Goal: Information Seeking & Learning: Learn about a topic

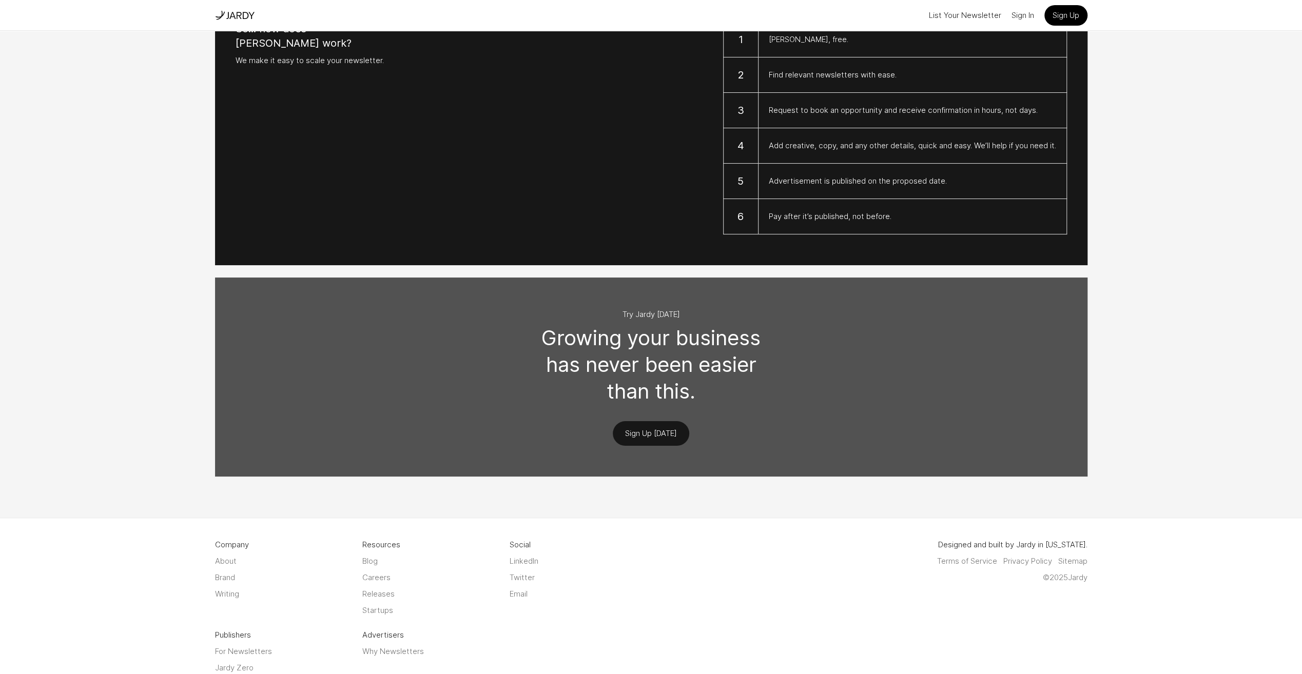
scroll to position [912, 0]
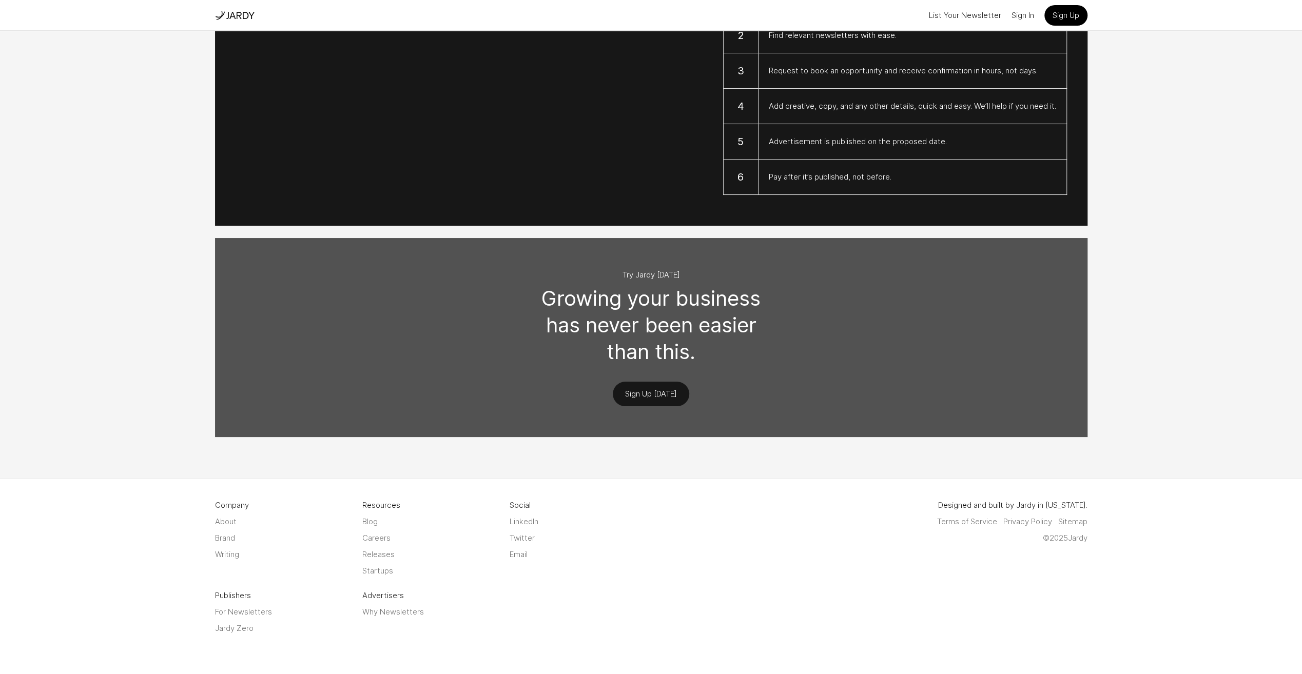
drag, startPoint x: 233, startPoint y: 17, endPoint x: 263, endPoint y: 84, distance: 72.4
click at [233, 17] on img at bounding box center [239, 15] width 29 height 11
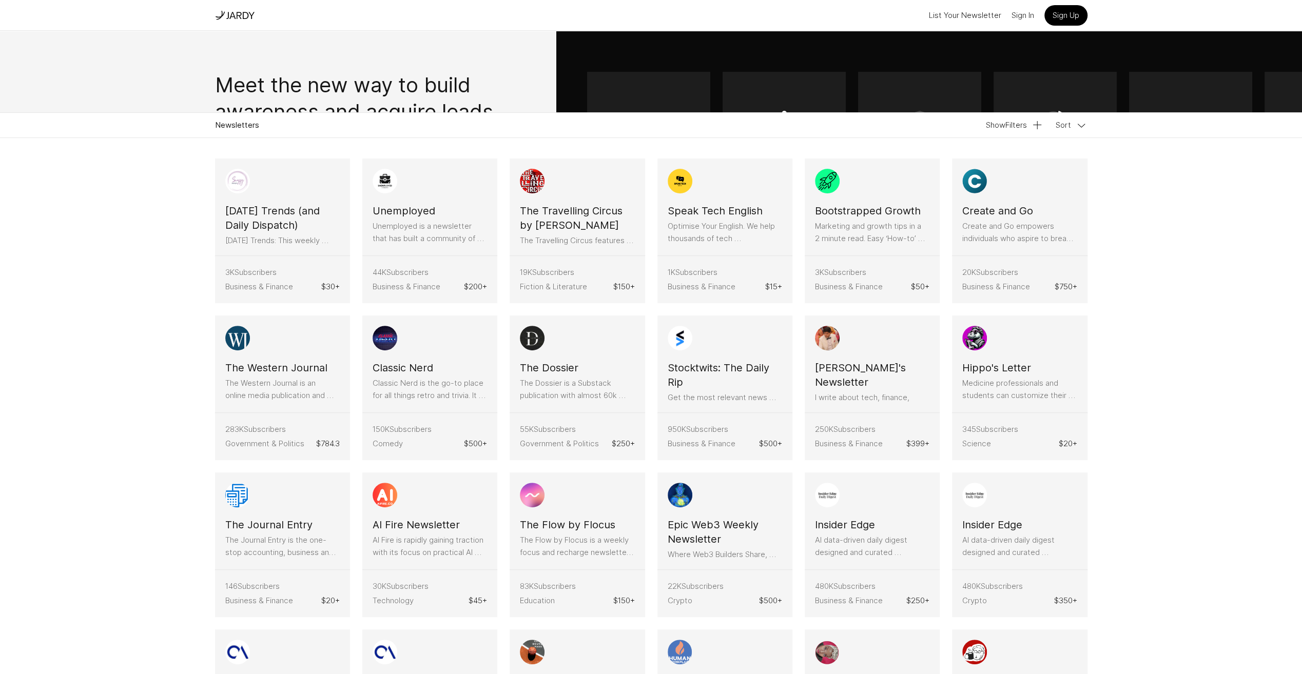
scroll to position [274, 0]
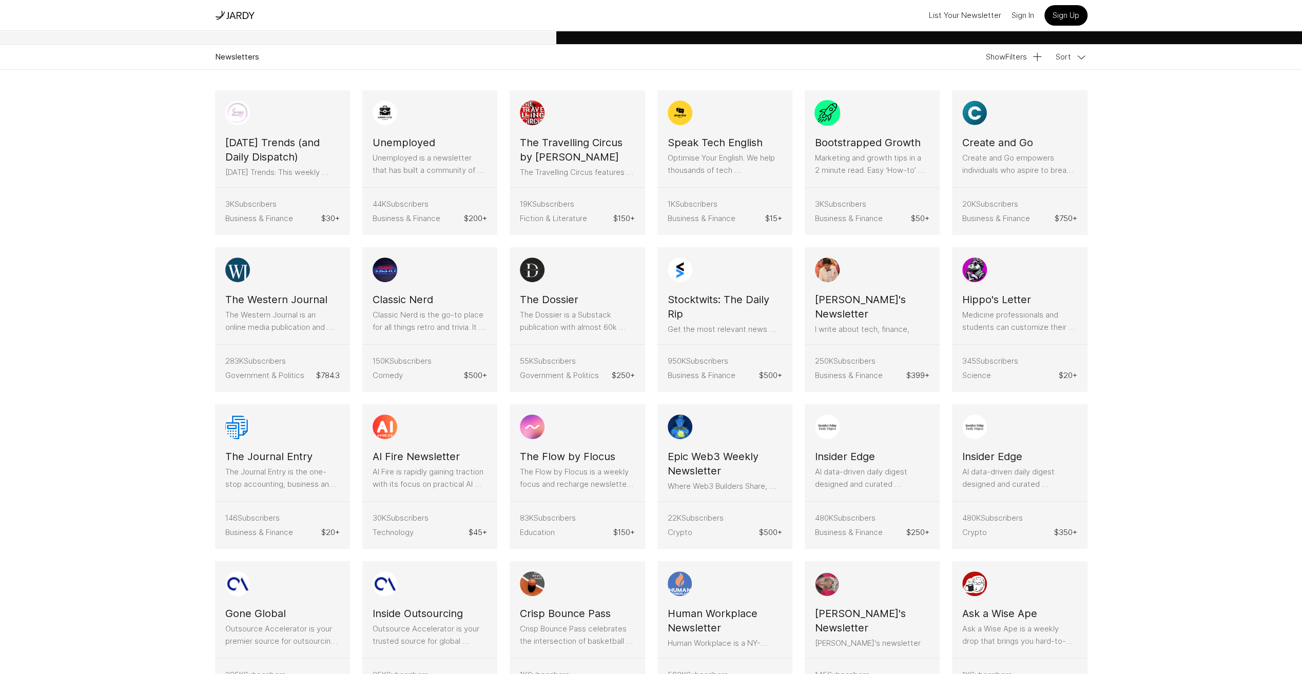
click at [893, 145] on h3 "Bootstrapped Growth" at bounding box center [868, 142] width 106 height 14
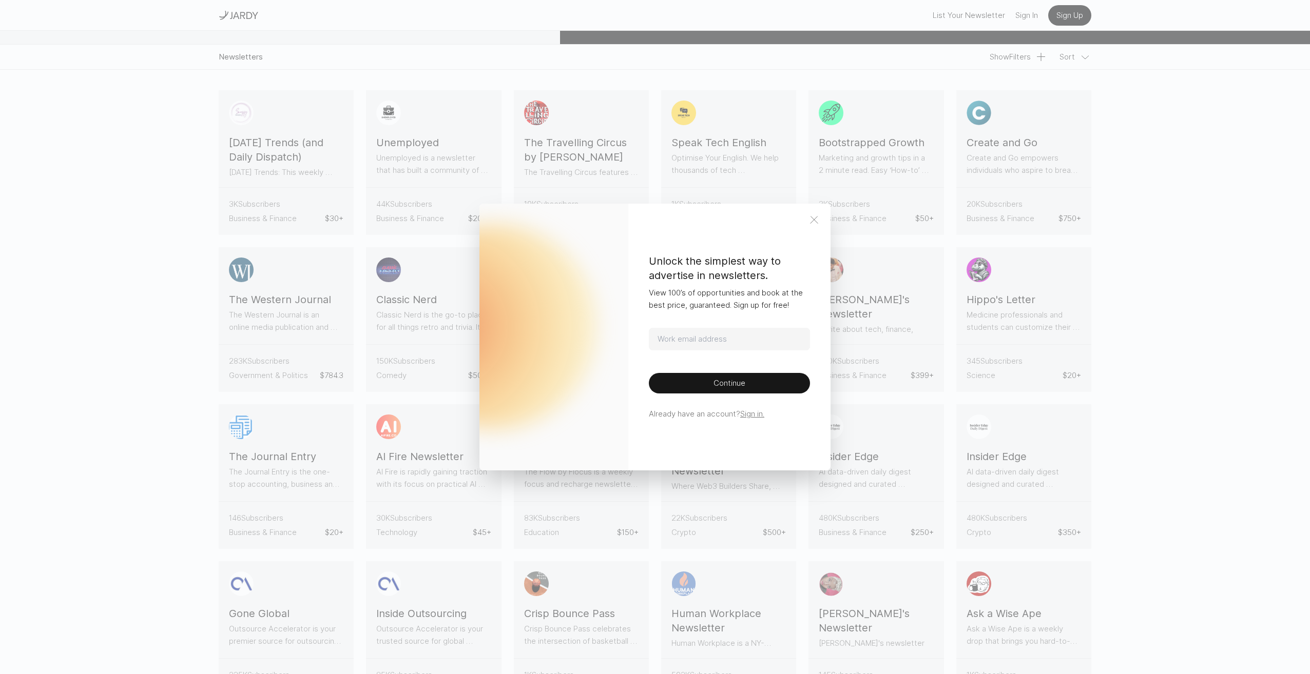
click at [819, 219] on icon at bounding box center [814, 220] width 12 height 12
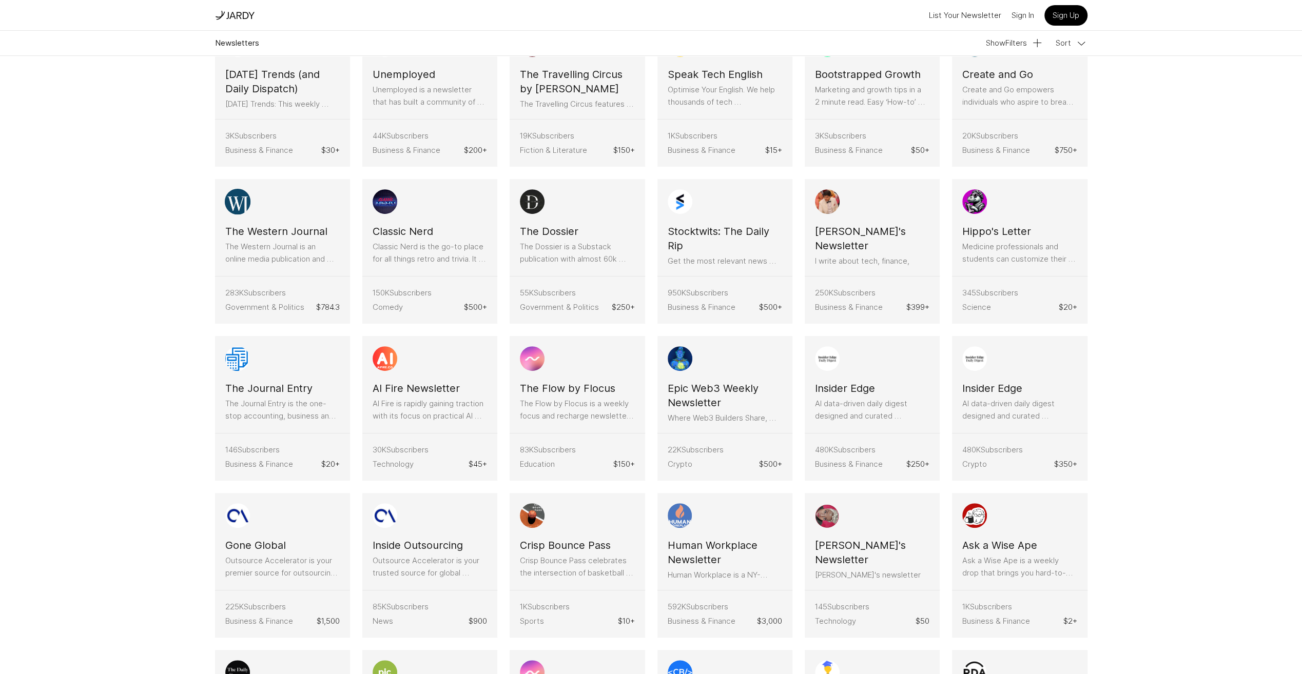
scroll to position [411, 0]
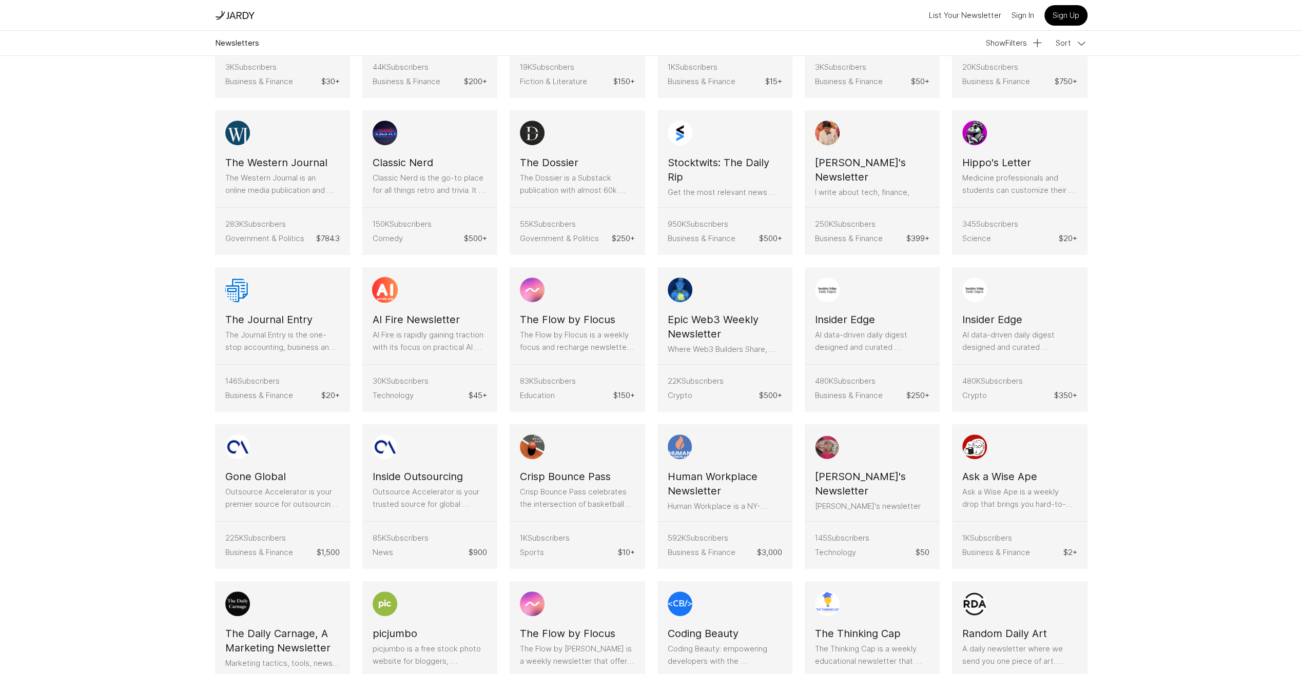
click at [406, 343] on p "AI Fire is rapidly gaining traction with its focus on practical AI guides and r…" at bounding box center [430, 341] width 114 height 25
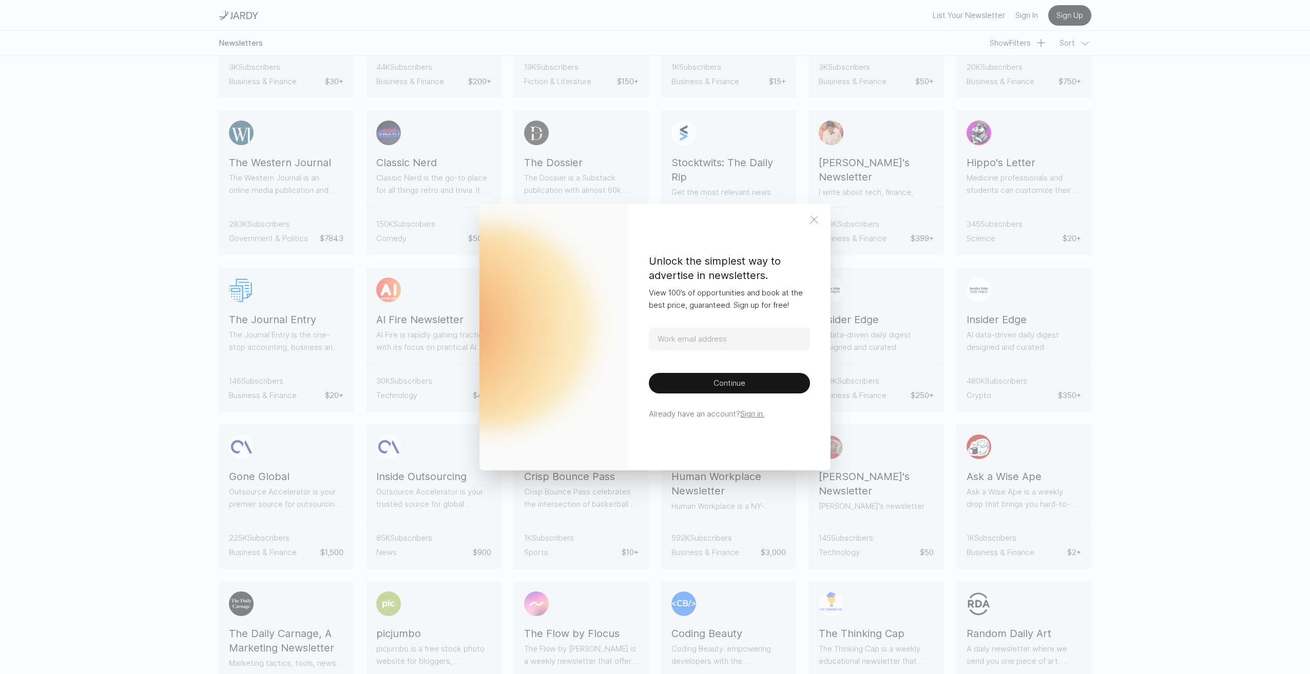
click at [817, 218] on icon at bounding box center [814, 220] width 12 height 12
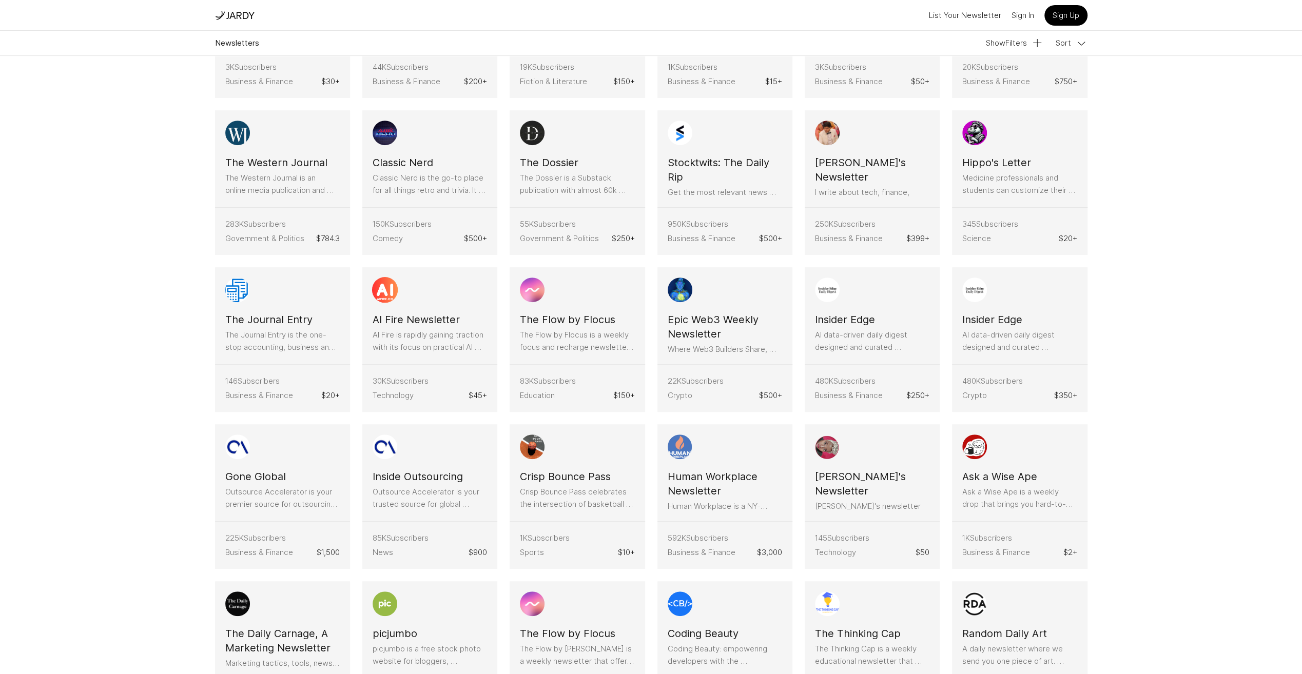
drag, startPoint x: 364, startPoint y: 320, endPoint x: 463, endPoint y: 316, distance: 99.1
click at [463, 316] on article "AI Fire Newsletter AI Fire is rapidly gaining traction with its focus on practi…" at bounding box center [429, 315] width 135 height 97
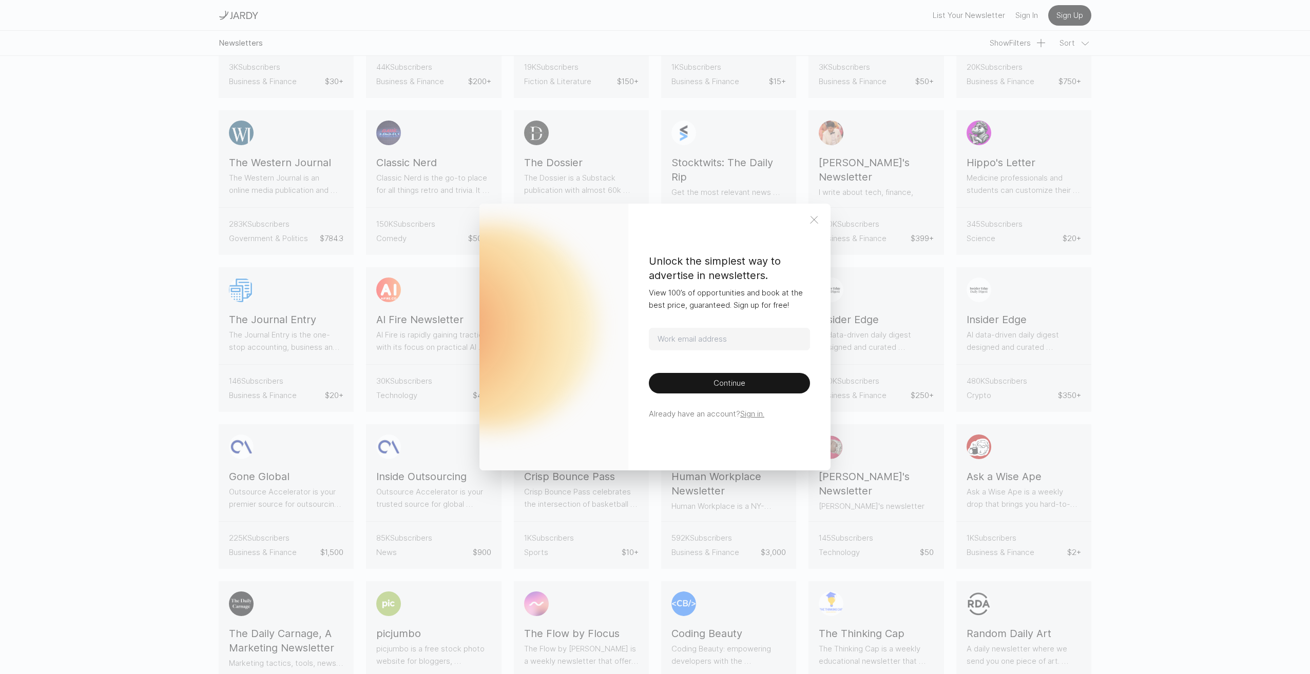
click at [815, 222] on line at bounding box center [813, 220] width 7 height 7
